Goal: Task Accomplishment & Management: Use online tool/utility

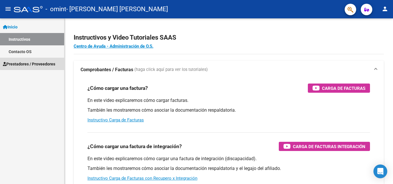
click at [37, 62] on span "Prestadores / Proveedores" at bounding box center [29, 64] width 52 height 6
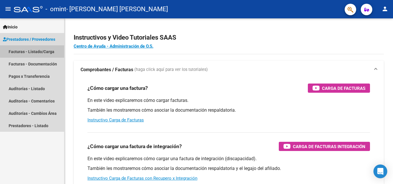
click at [37, 51] on link "Facturas - Listado/Carga" at bounding box center [32, 51] width 64 height 12
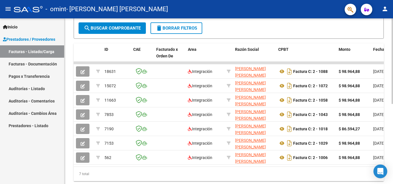
scroll to position [134, 0]
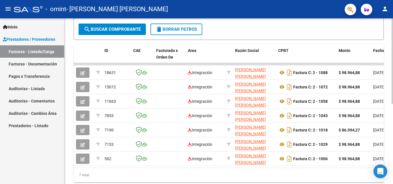
click at [393, 133] on div at bounding box center [391, 133] width 1 height 86
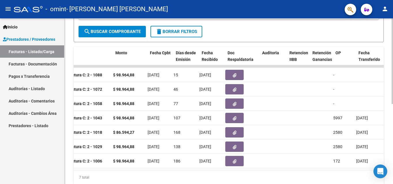
scroll to position [0, 229]
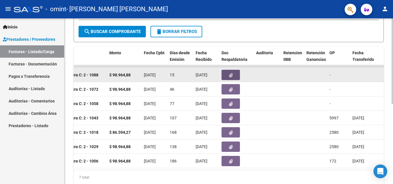
click at [232, 73] on icon "button" at bounding box center [231, 75] width 4 height 4
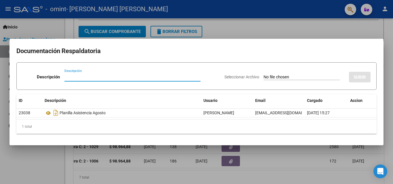
click at [72, 75] on input "Descripción" at bounding box center [132, 77] width 136 height 5
type input "INFORME SEMESTRAL"
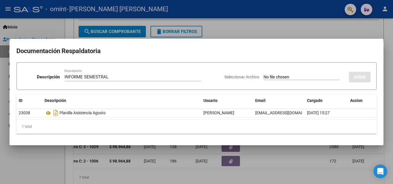
click at [236, 77] on span "Seleccionar Archivo" at bounding box center [241, 77] width 35 height 5
click at [263, 77] on input "Seleccionar Archivo" at bounding box center [301, 77] width 76 height 5
click at [232, 76] on span "Seleccionar Archivo" at bounding box center [241, 77] width 35 height 5
click at [263, 76] on input "Seleccionar Archivo" at bounding box center [301, 77] width 76 height 5
type input "C:\fakepath\informe [PERSON_NAME] [DATE].pdf"
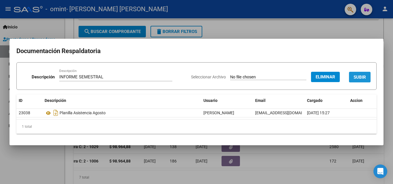
click at [361, 77] on span "SUBIR" at bounding box center [360, 77] width 12 height 5
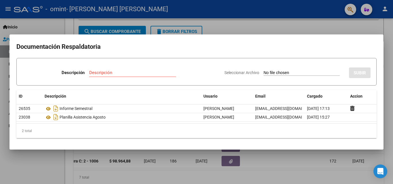
click at [129, 31] on div at bounding box center [196, 92] width 393 height 184
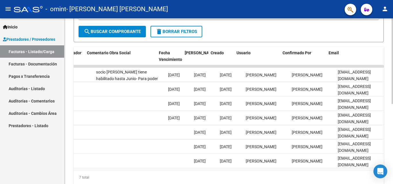
scroll to position [0, 903]
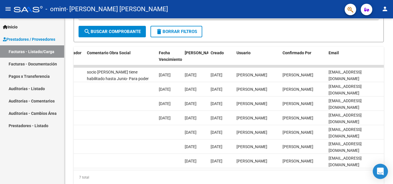
click at [379, 171] on icon "Open Intercom Messenger" at bounding box center [380, 171] width 7 height 7
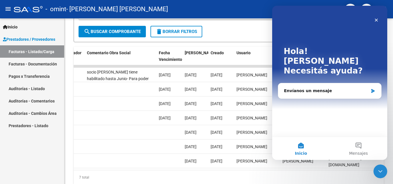
scroll to position [0, 0]
click at [286, 88] on div "Envíanos un mensaje" at bounding box center [326, 91] width 84 height 6
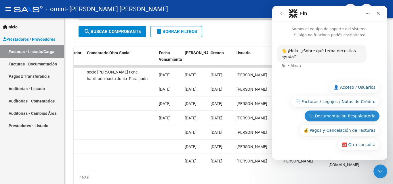
click at [369, 117] on button "📎 Documentación Respaldatoria" at bounding box center [341, 116] width 75 height 12
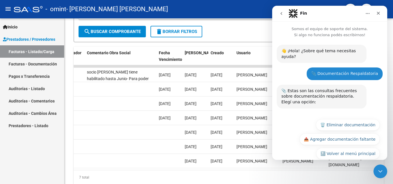
scroll to position [3, 0]
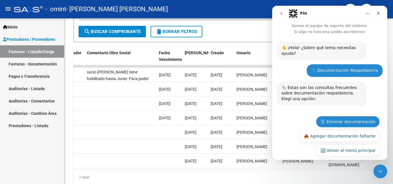
click at [369, 117] on button "🗑️ Eliminar documentación" at bounding box center [348, 122] width 64 height 12
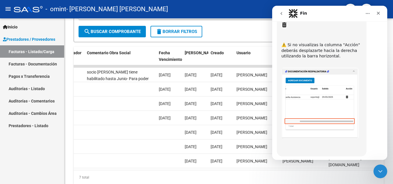
scroll to position [310, 0]
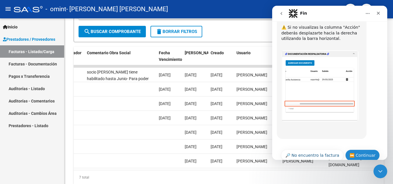
click at [363, 150] on button "⏭️ Continuar" at bounding box center [362, 156] width 35 height 12
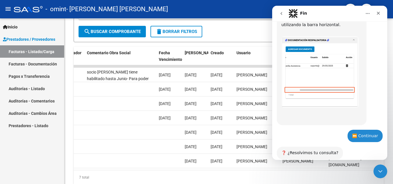
scroll to position [358, 0]
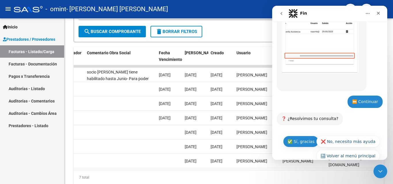
click at [307, 136] on button "✅ Sí, gracias" at bounding box center [301, 142] width 36 height 12
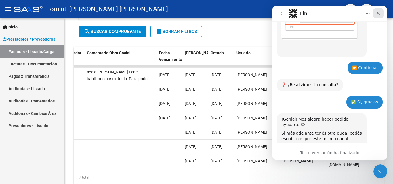
scroll to position [410, 0]
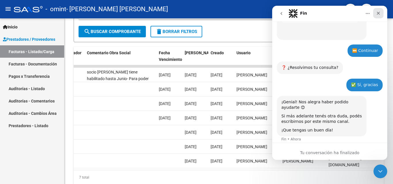
click at [378, 12] on icon "Cerrar" at bounding box center [378, 13] width 5 height 5
